Goal: Understand process/instructions: Learn how to perform a task or action

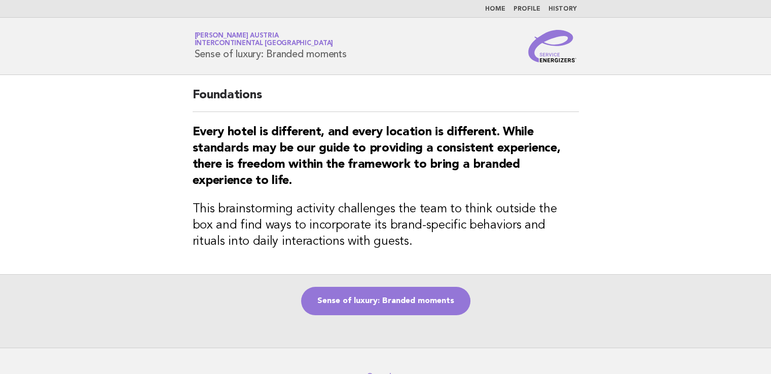
drag, startPoint x: 198, startPoint y: 52, endPoint x: 322, endPoint y: 70, distance: 125.4
click at [323, 70] on header "Service Energizers [PERSON_NAME] Austria InterContinental [GEOGRAPHIC_DATA] Sen…" at bounding box center [385, 46] width 771 height 57
drag, startPoint x: 322, startPoint y: 69, endPoint x: 254, endPoint y: 86, distance: 70.4
click at [322, 69] on header "Service Energizers [PERSON_NAME] Austria InterContinental [GEOGRAPHIC_DATA] Sen…" at bounding box center [385, 46] width 771 height 57
click at [182, 60] on div "Service Energizers [PERSON_NAME] Austria InterContinental [GEOGRAPHIC_DATA] Sen…" at bounding box center [385, 46] width 410 height 32
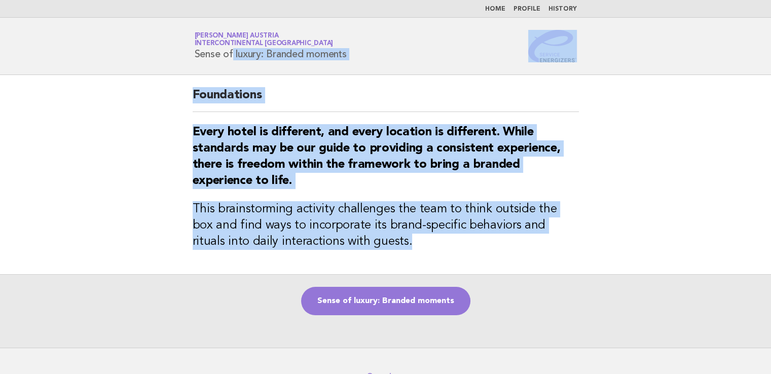
drag, startPoint x: 195, startPoint y: 53, endPoint x: 377, endPoint y: 255, distance: 272.6
click at [377, 255] on body "Home Profile History Service Energizers [PERSON_NAME] Austria InterContinental …" at bounding box center [385, 218] width 771 height 437
copy body "Sense of luxury: Branded moments Foundations Every hotel is different, and ever…"
click at [398, 301] on link "Sense of luxury: Branded moments" at bounding box center [385, 301] width 169 height 28
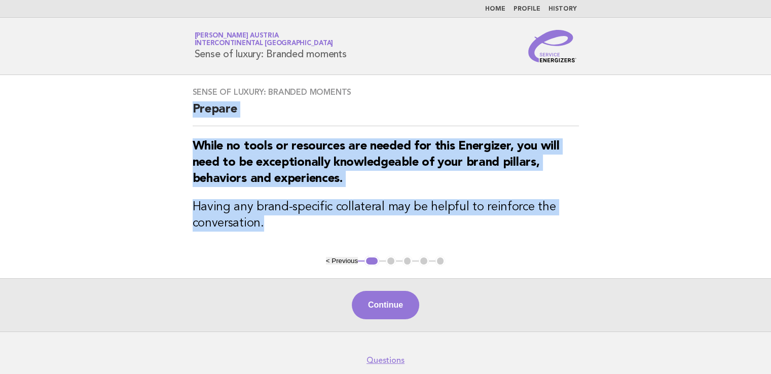
drag, startPoint x: 193, startPoint y: 111, endPoint x: 270, endPoint y: 223, distance: 136.6
click at [270, 223] on div "Sense of luxury: Branded moments Prepare While no tools or resources are needed…" at bounding box center [385, 165] width 410 height 181
copy div "Prepare While no tools or resources are needed for this Energizer, you will nee…"
click at [388, 311] on button "Continue" at bounding box center [385, 305] width 67 height 28
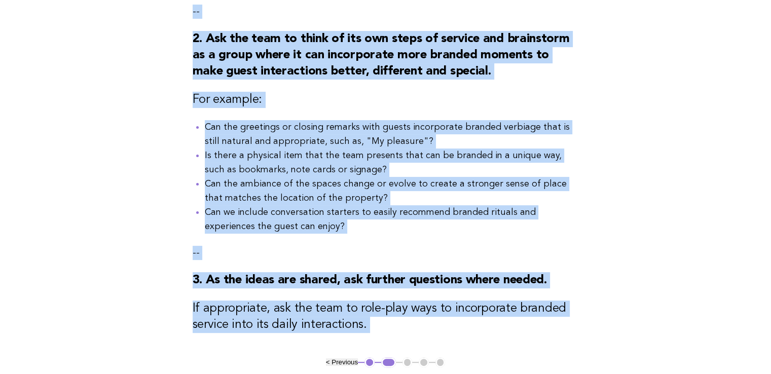
scroll to position [288, 0]
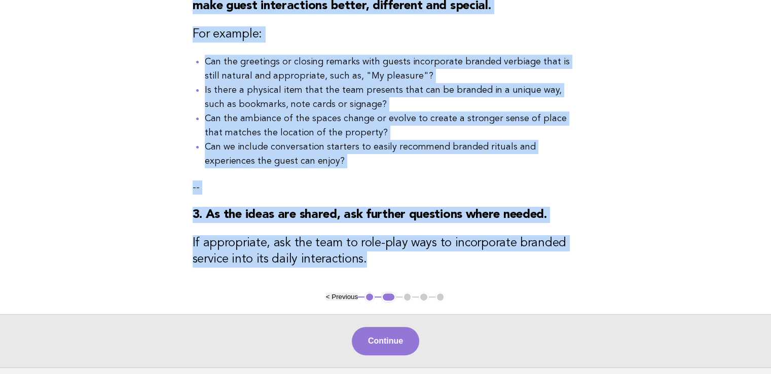
drag, startPoint x: 191, startPoint y: 108, endPoint x: 372, endPoint y: 268, distance: 241.9
click at [372, 268] on div "Sense of luxury: Branded moments Activity 1. Take a moment to ask the team memb…" at bounding box center [385, 39] width 410 height 505
copy div "Activity 1. Take a moment to ask the team members what makes their specific bra…"
click at [395, 343] on button "Continue" at bounding box center [385, 341] width 67 height 28
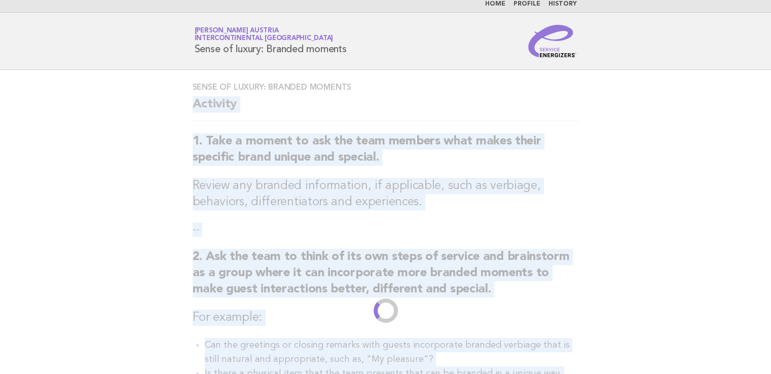
scroll to position [0, 0]
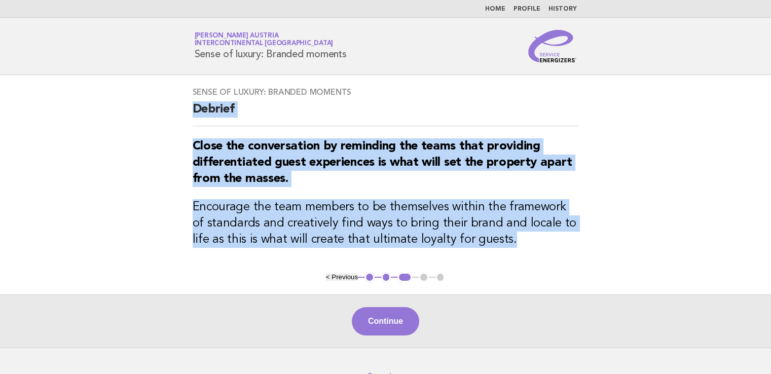
drag, startPoint x: 199, startPoint y: 110, endPoint x: 515, endPoint y: 248, distance: 345.0
click at [513, 244] on div "Sense of luxury: Branded moments Debrief Close the conversation by reminding th…" at bounding box center [385, 173] width 410 height 197
copy div "Debrief Close the conversation by reminding the teams that providing differenti…"
click at [395, 323] on button "Continue" at bounding box center [385, 321] width 67 height 28
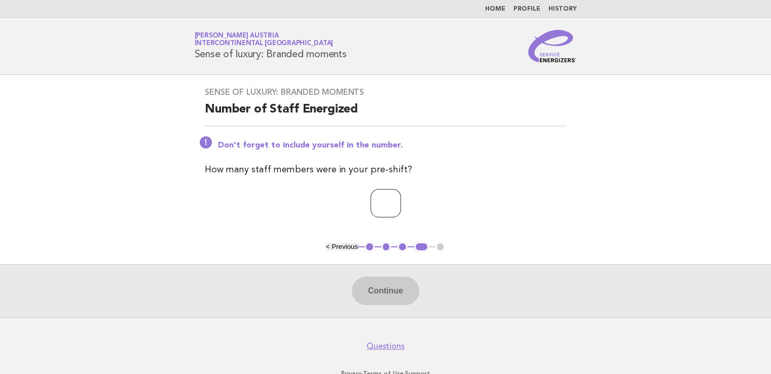
click at [375, 199] on input "number" at bounding box center [385, 203] width 30 height 28
type input "*"
click at [396, 299] on button "Continue" at bounding box center [385, 291] width 67 height 28
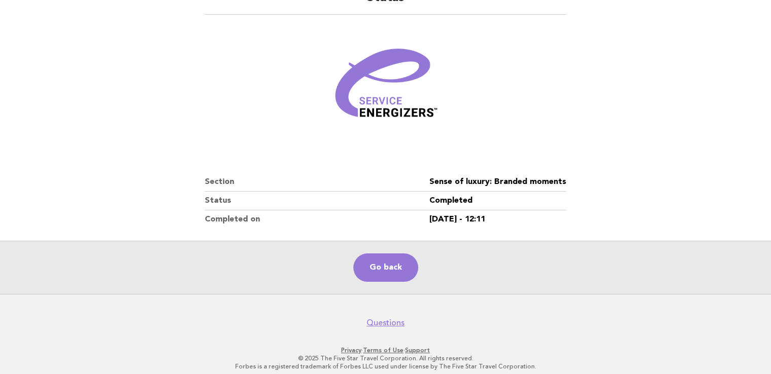
scroll to position [105, 0]
